Goal: Transaction & Acquisition: Purchase product/service

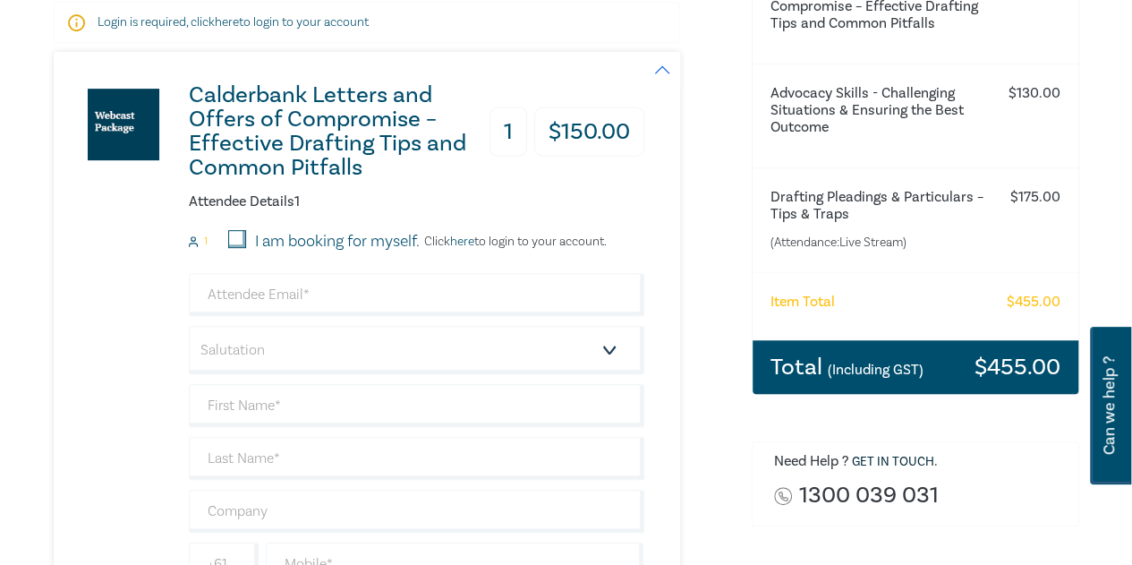
scroll to position [301, 0]
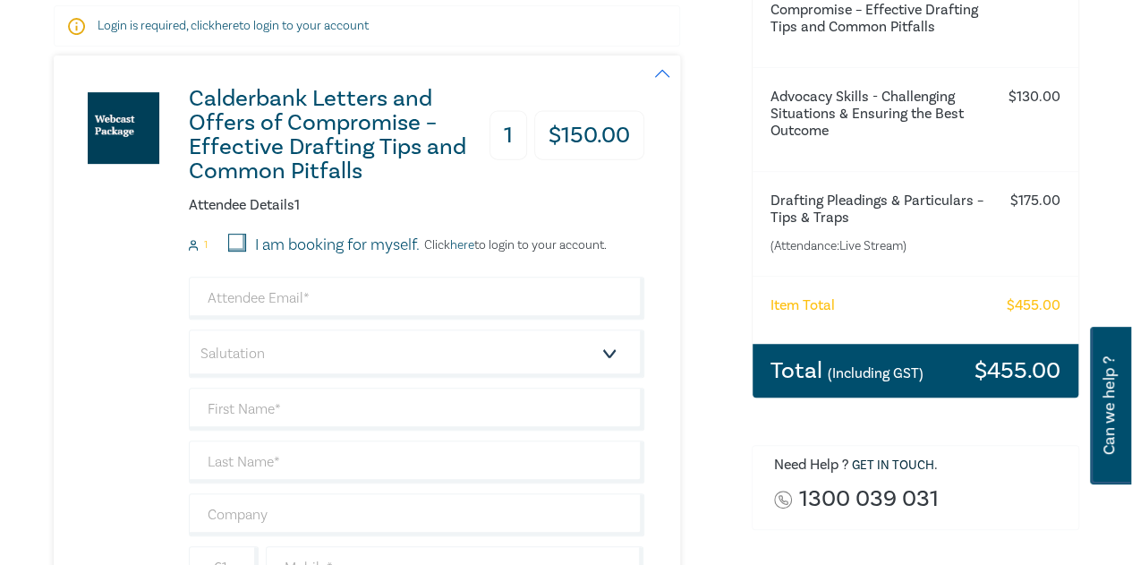
click at [812, 370] on h3 "Total (Including GST)" at bounding box center [846, 370] width 153 height 23
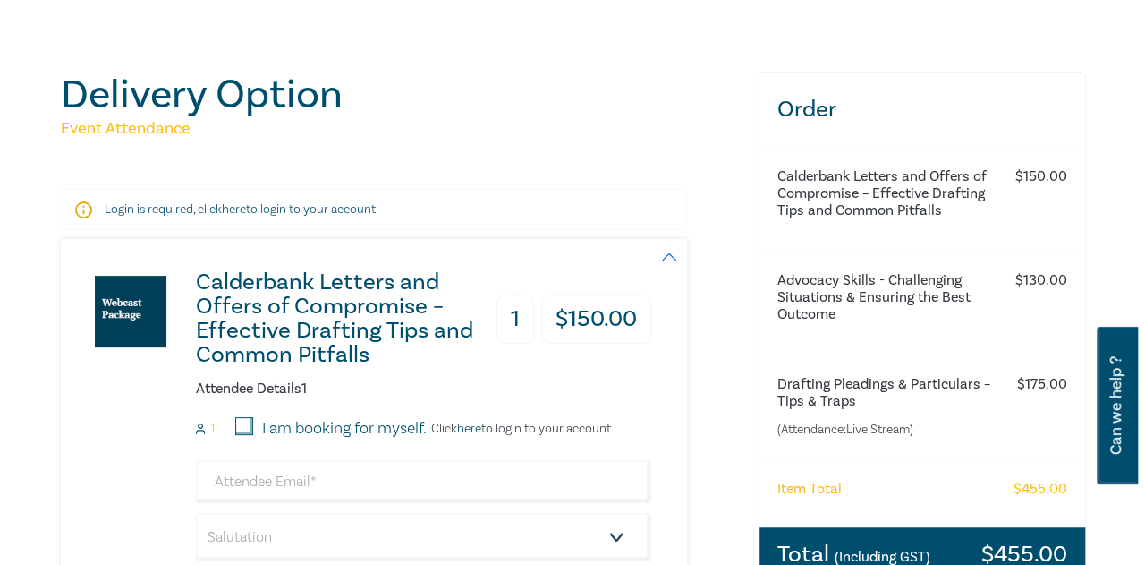
scroll to position [0, 0]
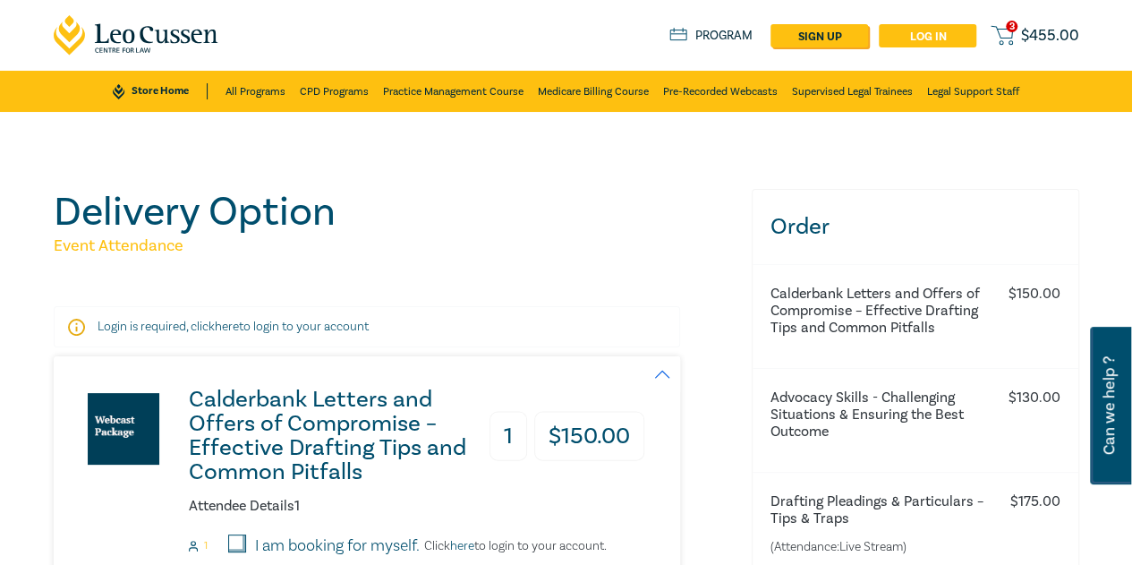
click at [954, 36] on link "Log in" at bounding box center [928, 35] width 98 height 23
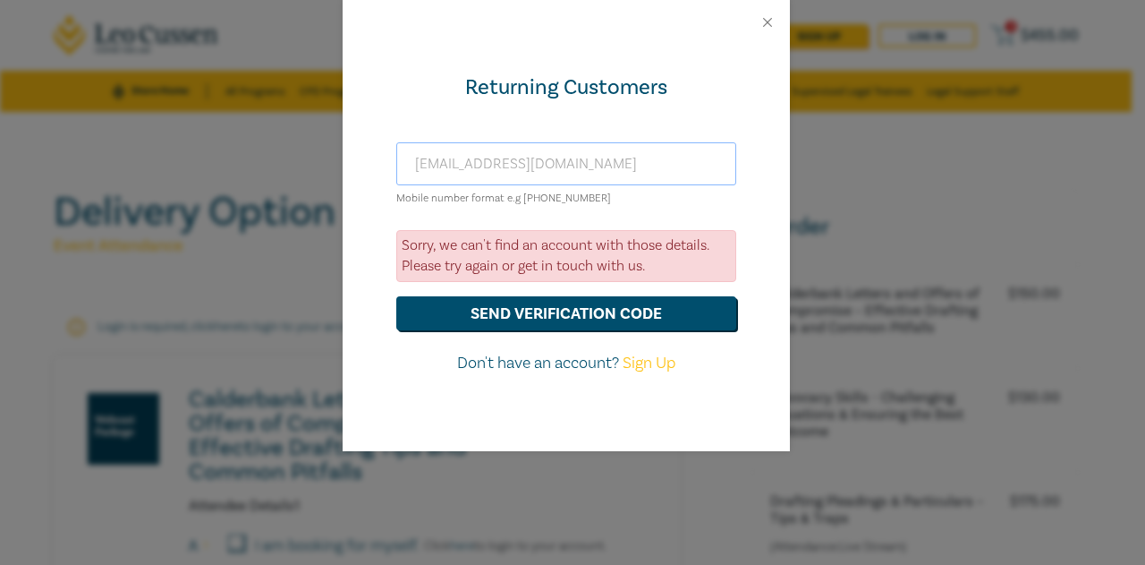
click at [485, 161] on input "[EMAIL_ADDRESS][DOMAIN_NAME]" at bounding box center [566, 163] width 340 height 43
type input "[EMAIL_ADDRESS][DOMAIN_NAME]"
click at [501, 316] on button "send verification code" at bounding box center [566, 313] width 340 height 34
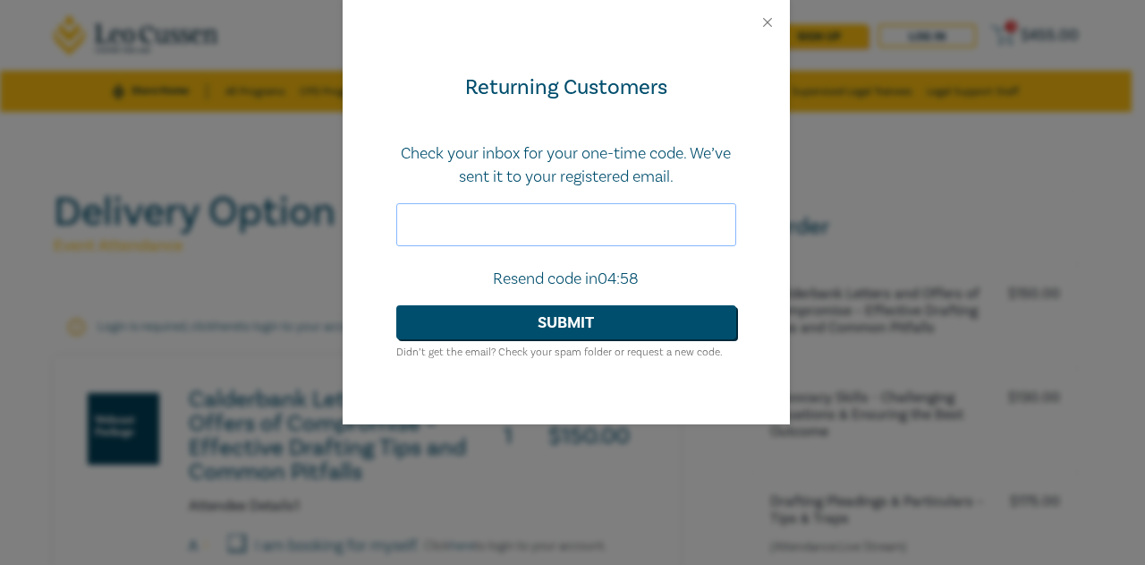
click at [467, 209] on input "text" at bounding box center [566, 224] width 340 height 43
click at [545, 231] on input "text" at bounding box center [566, 224] width 340 height 43
paste input "209517"
type input "209517"
click at [396, 305] on button "Submit" at bounding box center [566, 322] width 340 height 34
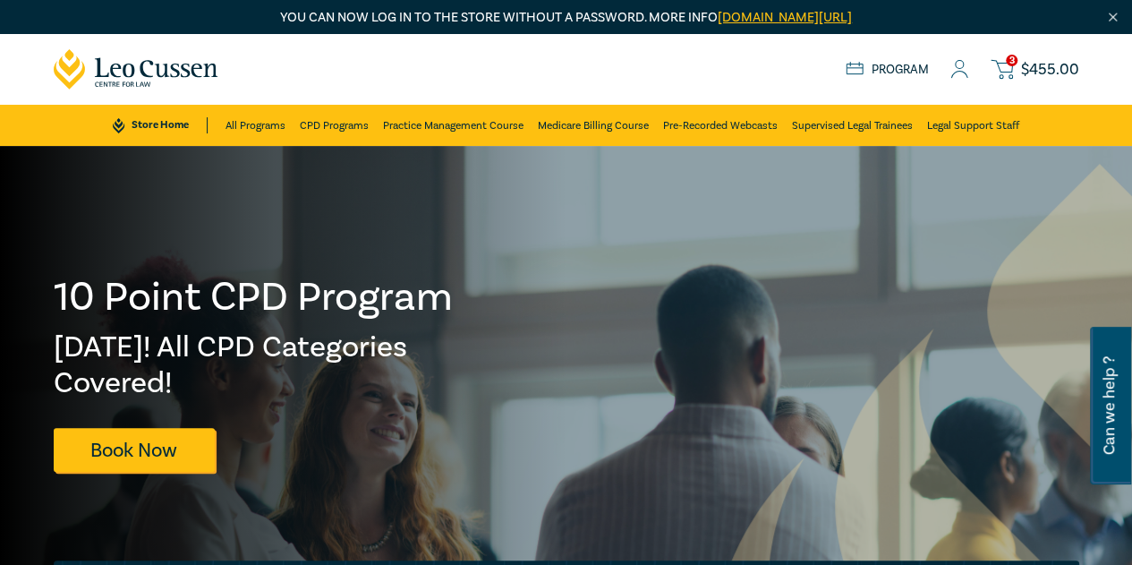
click at [1013, 64] on span "3" at bounding box center [1012, 61] width 12 height 12
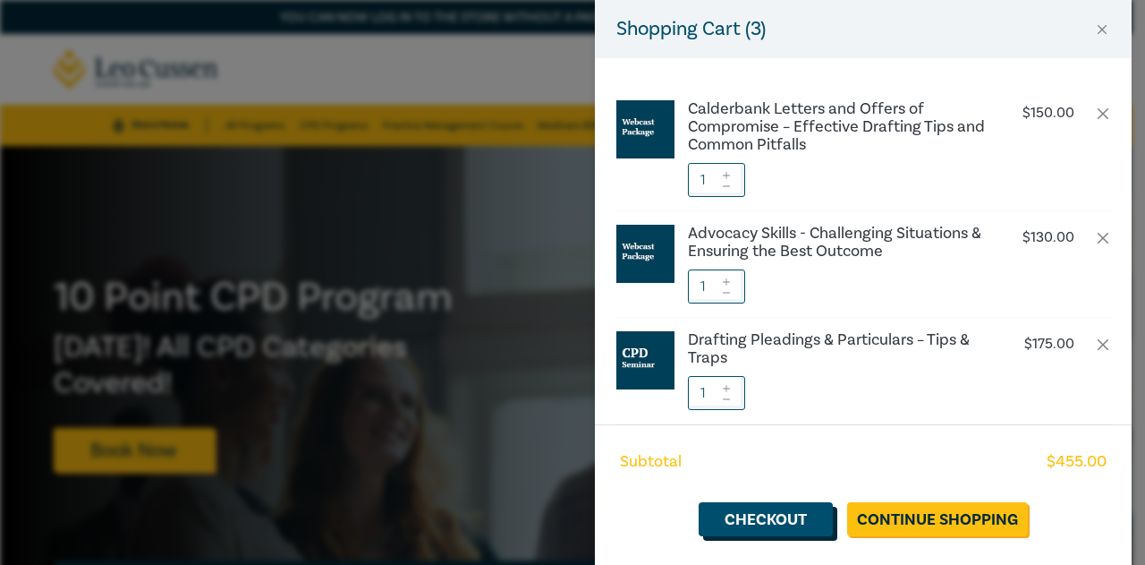
click at [745, 518] on link "Checkout" at bounding box center [766, 519] width 134 height 34
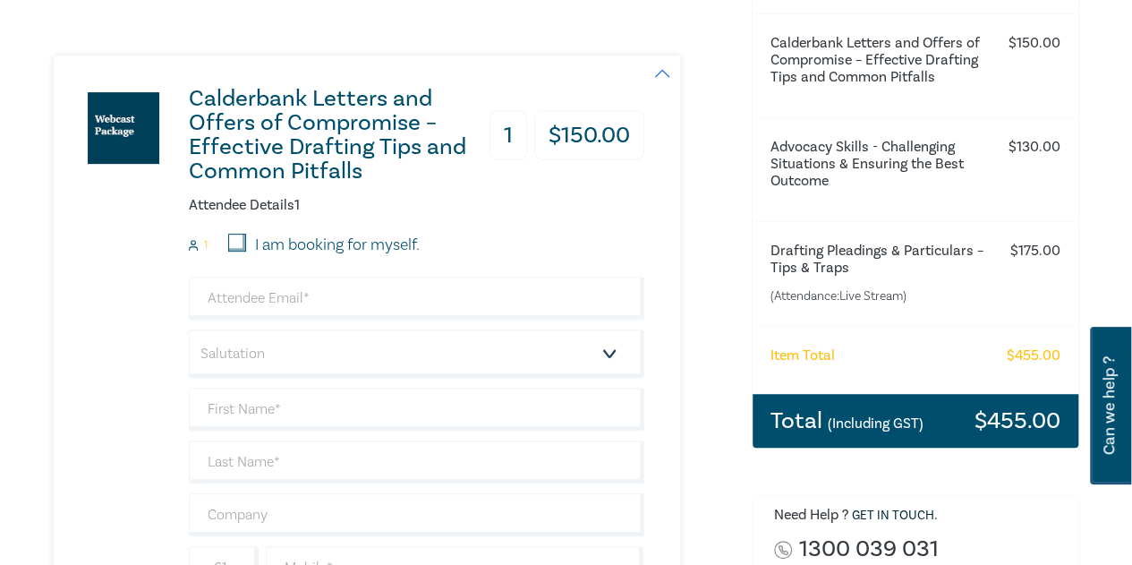
scroll to position [372, 0]
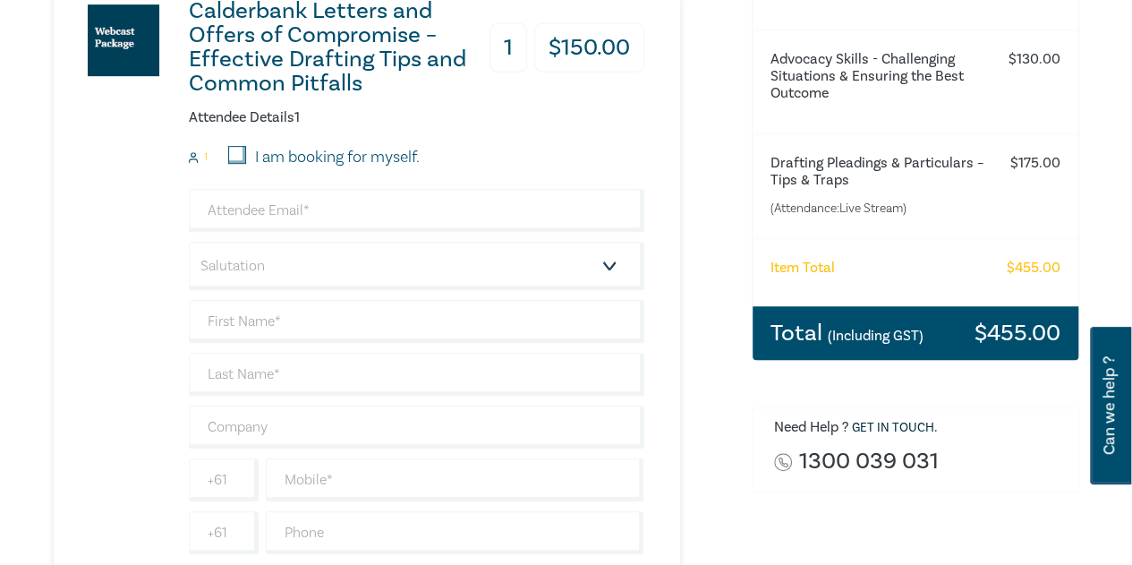
click at [837, 316] on div "Total (Including GST) $ 455.00" at bounding box center [915, 333] width 326 height 54
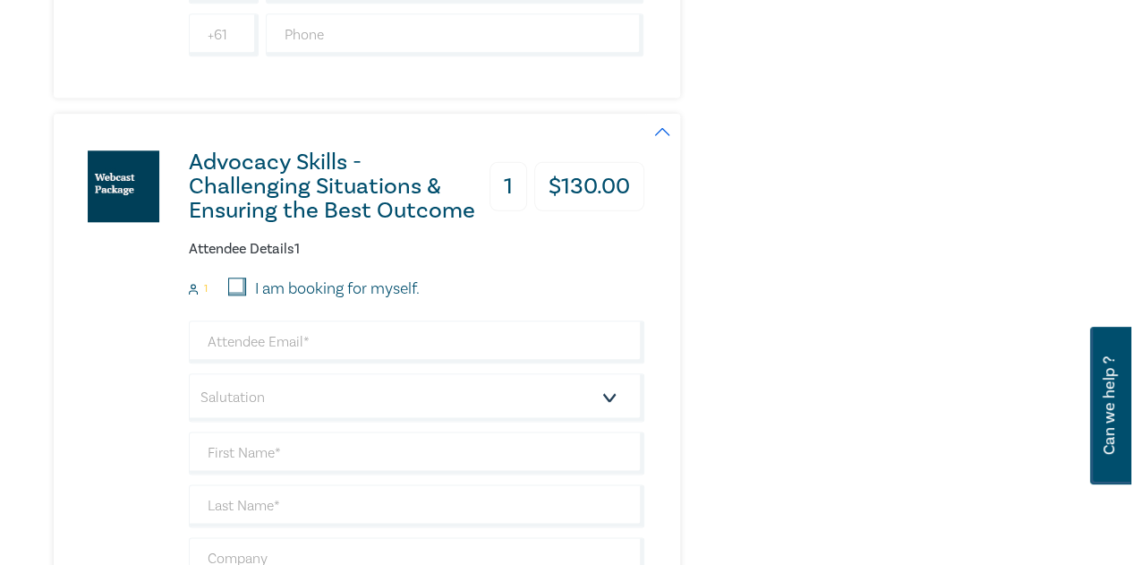
scroll to position [871, 0]
click at [240, 276] on input "I am booking for myself." at bounding box center [237, 285] width 18 height 18
checkbox input "true"
type input "[EMAIL_ADDRESS][DOMAIN_NAME]"
type input "[PERSON_NAME]"
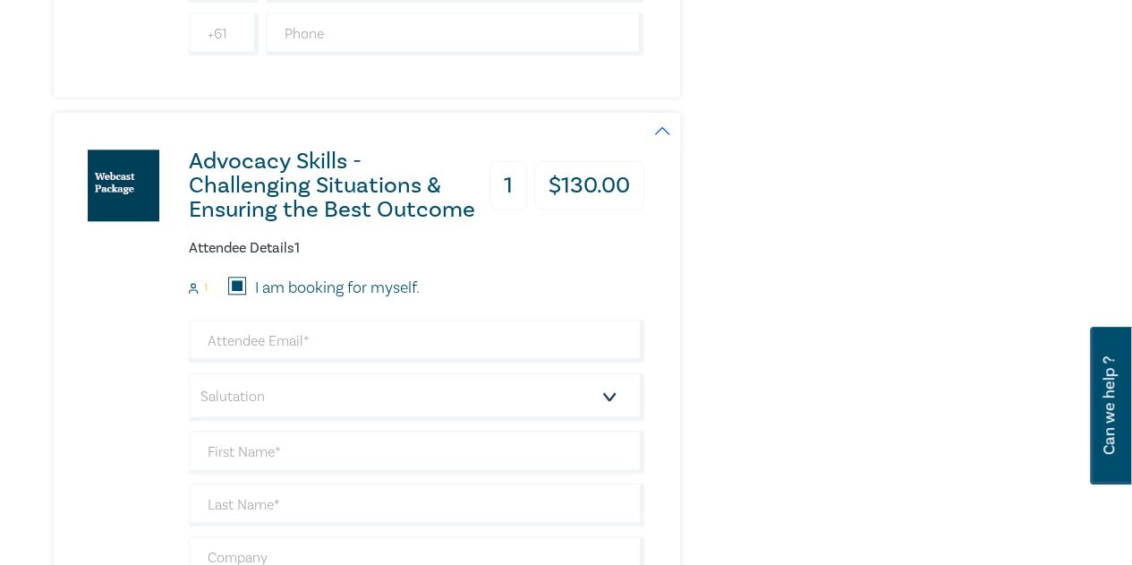
type input "Zankin"
type input "0403345146"
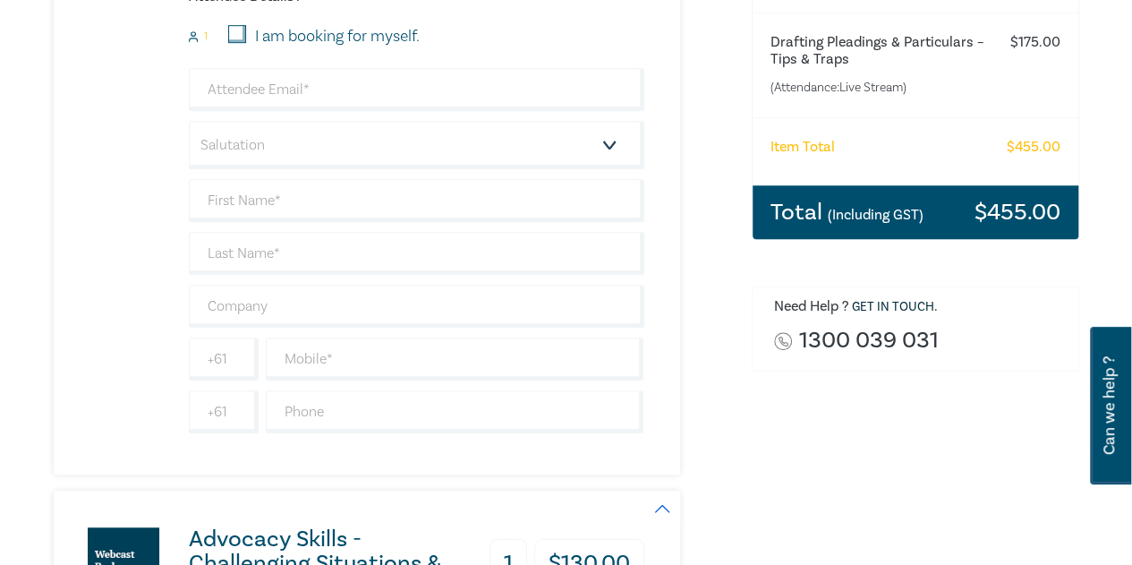
scroll to position [404, 0]
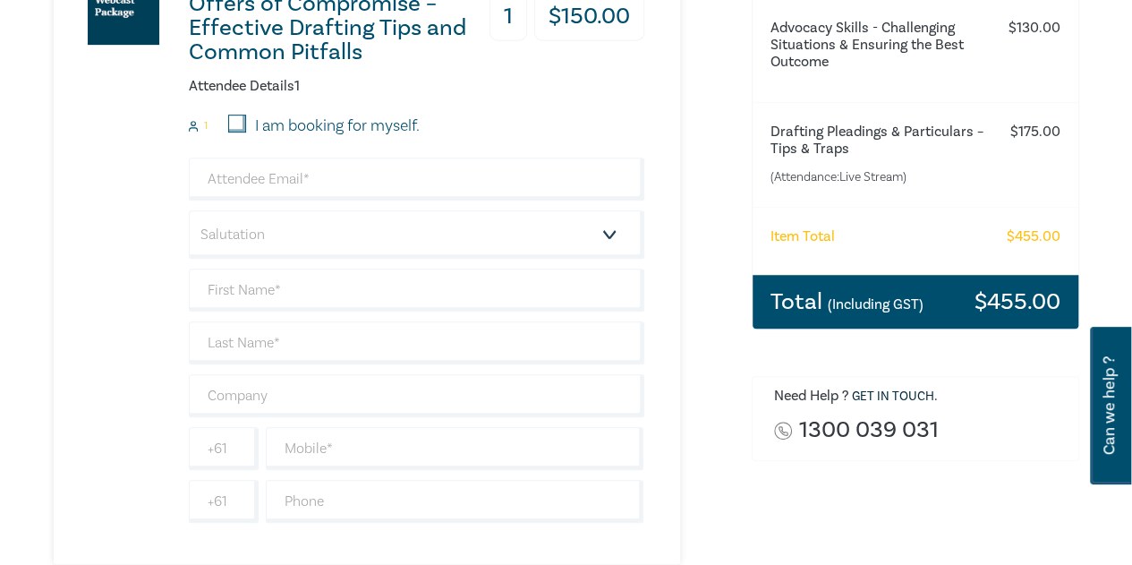
click at [240, 123] on input "I am booking for myself." at bounding box center [237, 124] width 18 height 18
checkbox input "true"
type input "[EMAIL_ADDRESS][DOMAIN_NAME]"
type input "[PERSON_NAME]"
type input "Zankin"
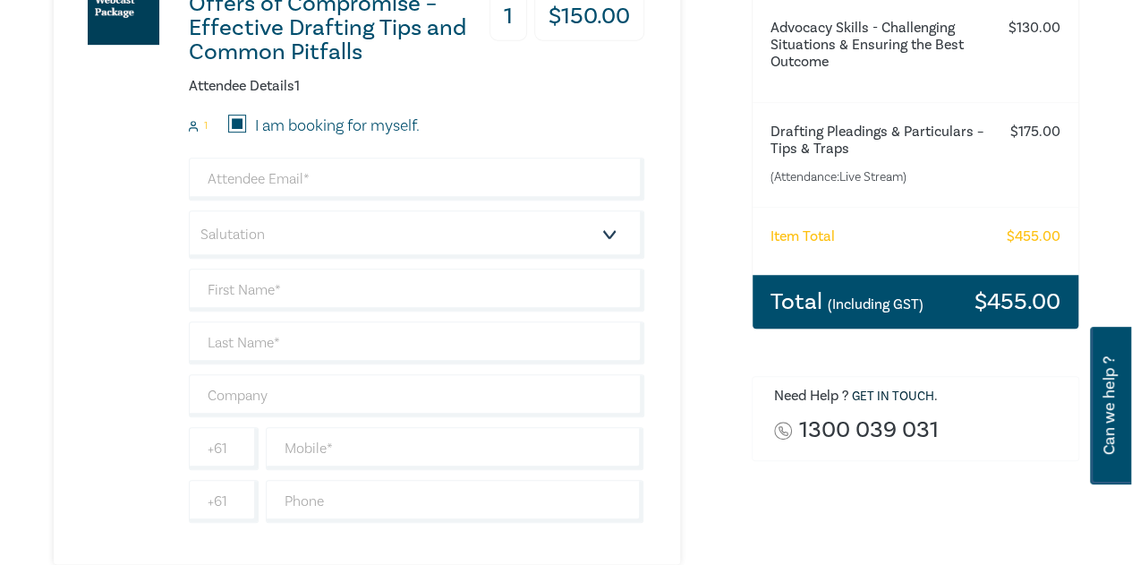
type input "0403345146"
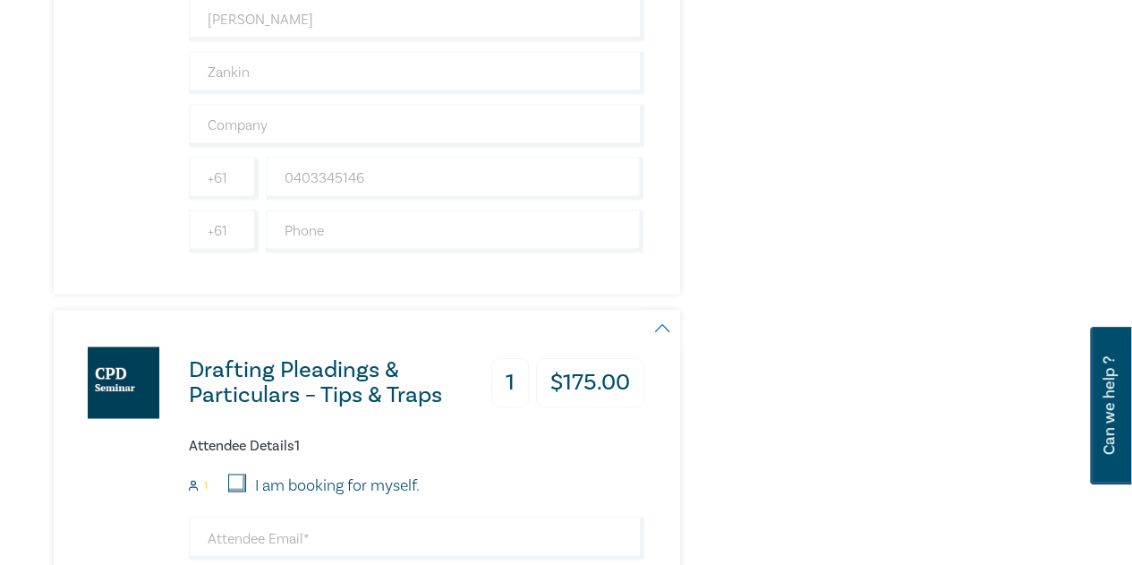
scroll to position [1304, 0]
click at [234, 473] on input "I am booking for myself." at bounding box center [237, 481] width 18 height 18
checkbox input "true"
type input "[EMAIL_ADDRESS][DOMAIN_NAME]"
type input "[PERSON_NAME]"
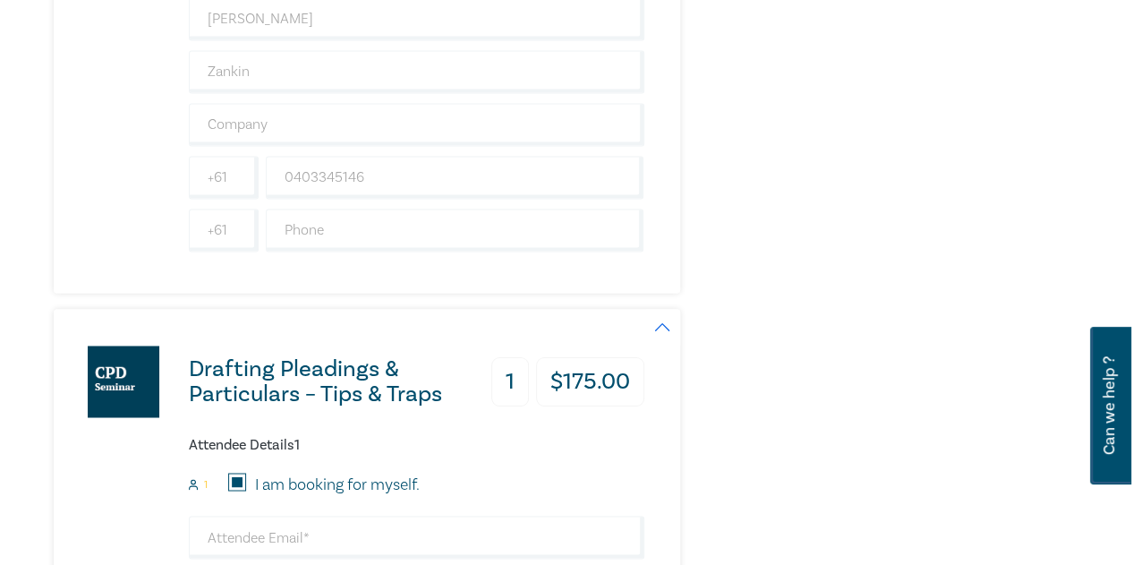
type input "Zankin"
type input "0403345146"
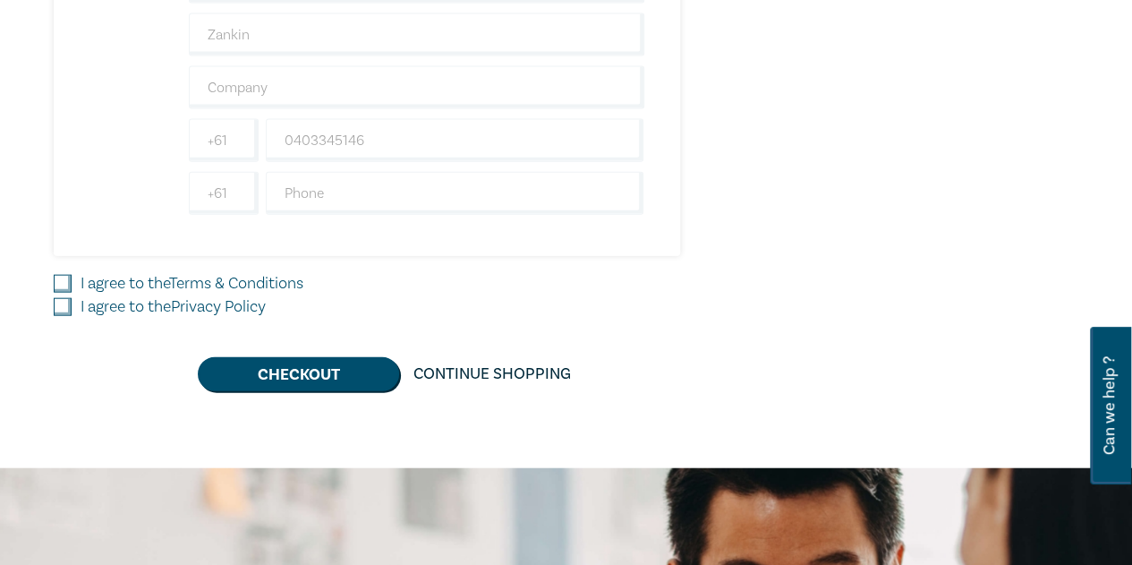
scroll to position [1972, 0]
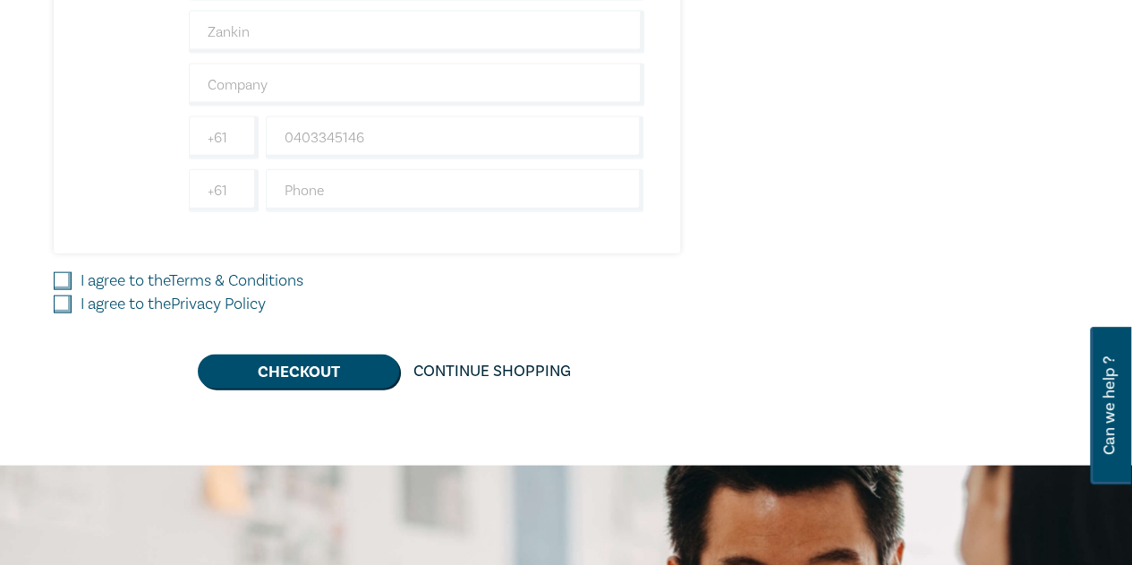
click at [64, 272] on input "I agree to the Terms & Conditions" at bounding box center [63, 281] width 18 height 18
checkbox input "true"
click at [63, 295] on input "I agree to the Privacy Policy" at bounding box center [63, 304] width 18 height 18
checkbox input "true"
click at [290, 358] on button "Checkout" at bounding box center [298, 371] width 201 height 34
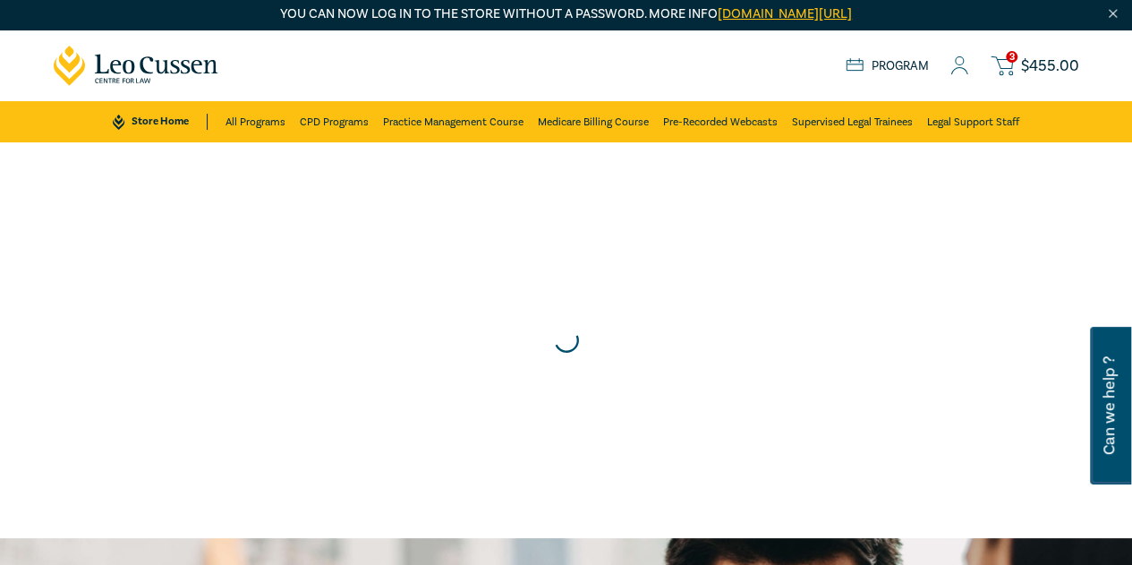
scroll to position [0, 0]
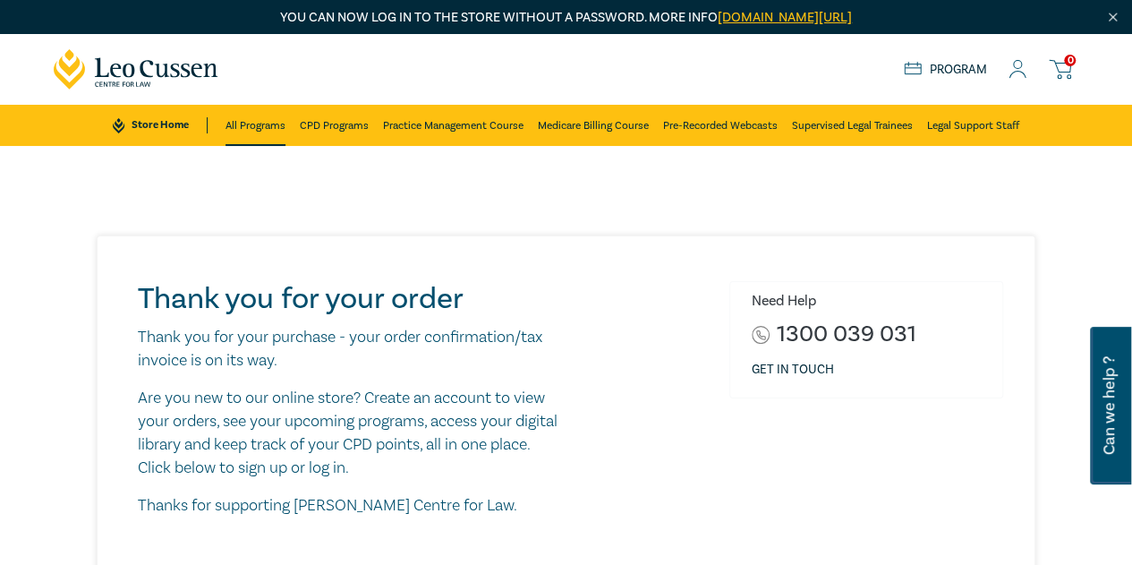
click at [248, 123] on link "All Programs" at bounding box center [255, 125] width 60 height 41
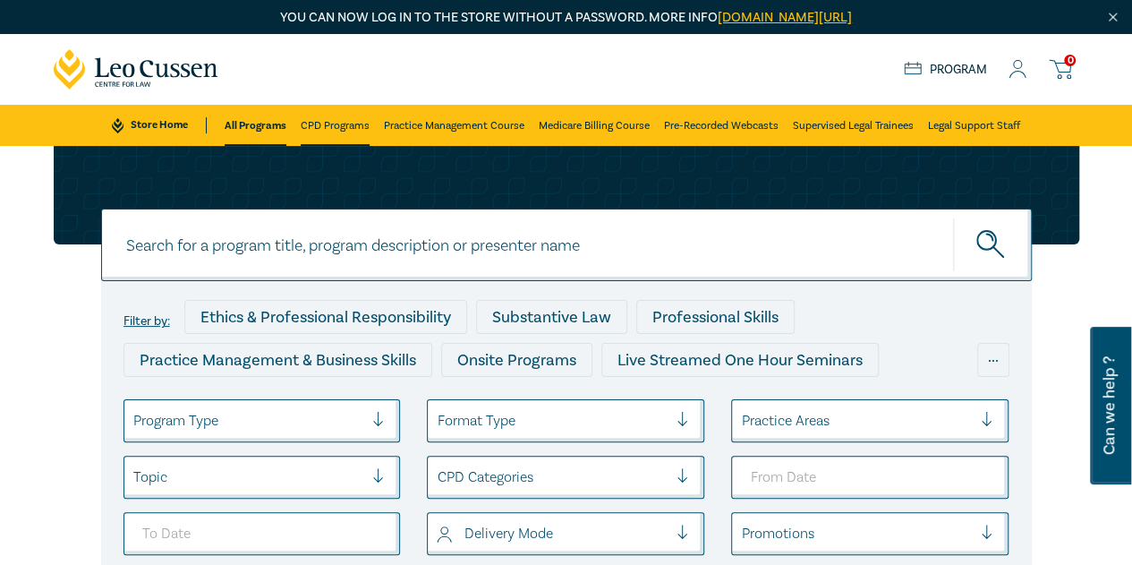
click at [332, 118] on link "CPD Programs" at bounding box center [335, 125] width 69 height 41
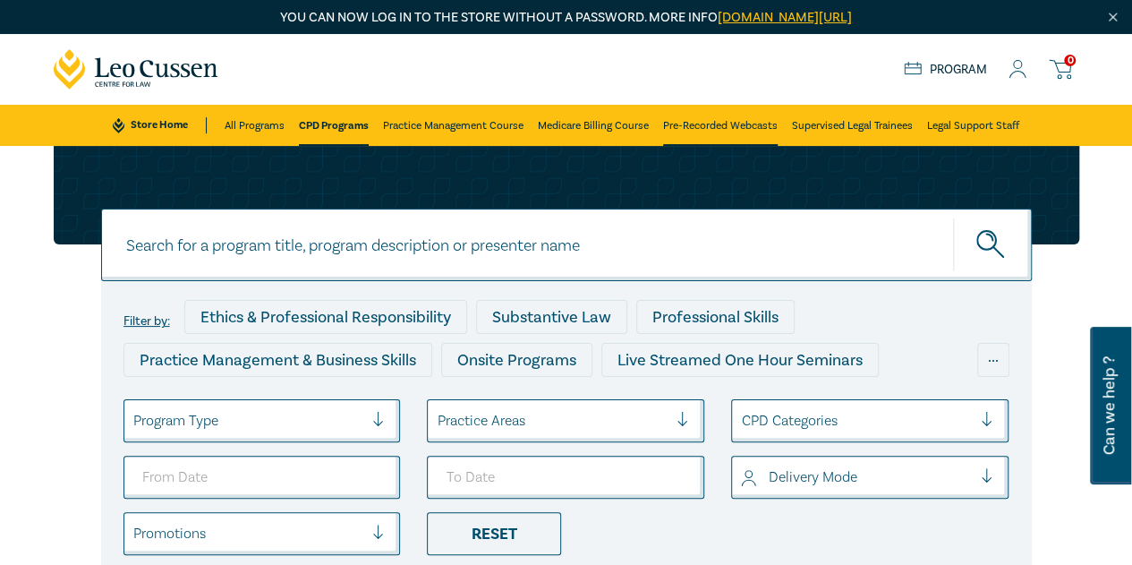
click at [725, 128] on link "Pre-Recorded Webcasts" at bounding box center [720, 125] width 115 height 41
